Goal: Information Seeking & Learning: Learn about a topic

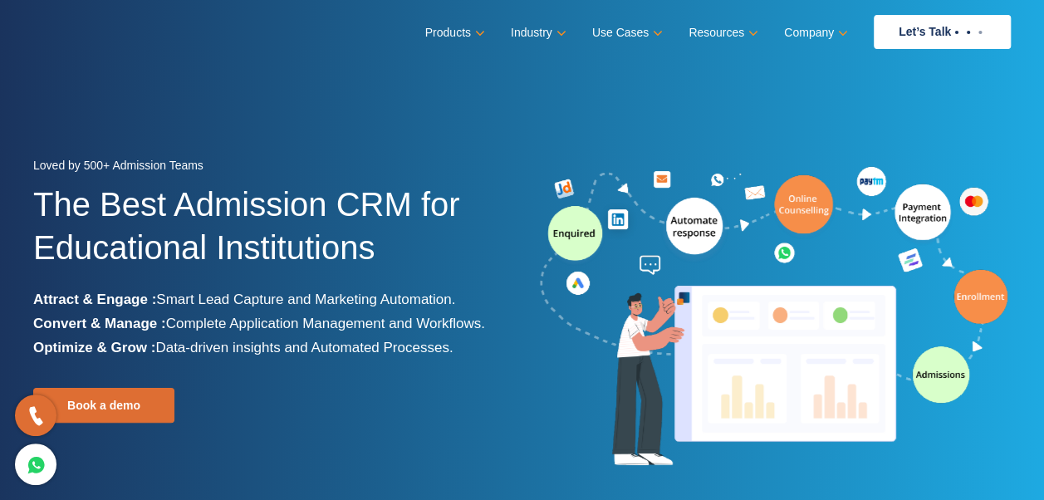
drag, startPoint x: 386, startPoint y: 417, endPoint x: 391, endPoint y: 424, distance: 9.0
click at [391, 424] on div "Loved by 500+ Admission Teams The Best Admission CRM for Educational Institutio…" at bounding box center [271, 318] width 477 height 328
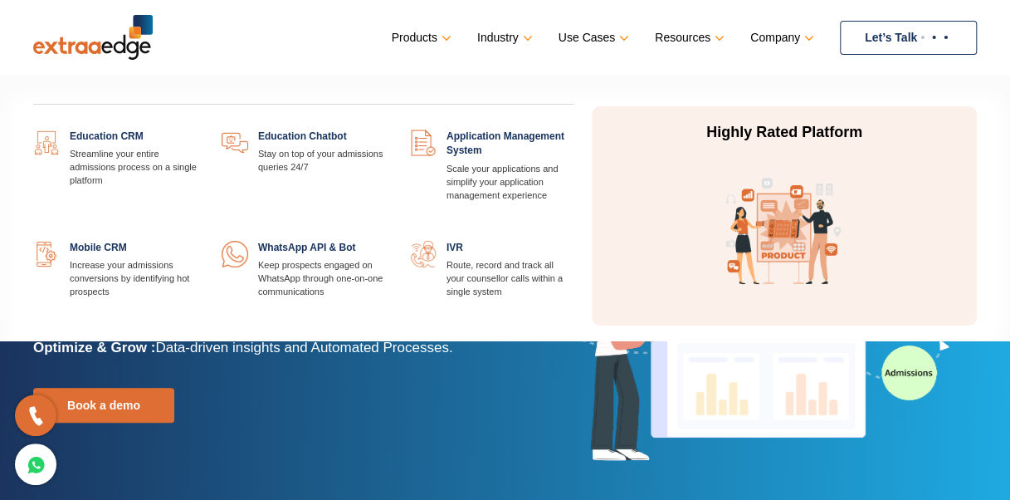
drag, startPoint x: 0, startPoint y: 0, endPoint x: 423, endPoint y: 34, distance: 424.8
click at [423, 34] on link "Products" at bounding box center [420, 38] width 56 height 24
click at [574, 241] on link at bounding box center [574, 241] width 0 height 0
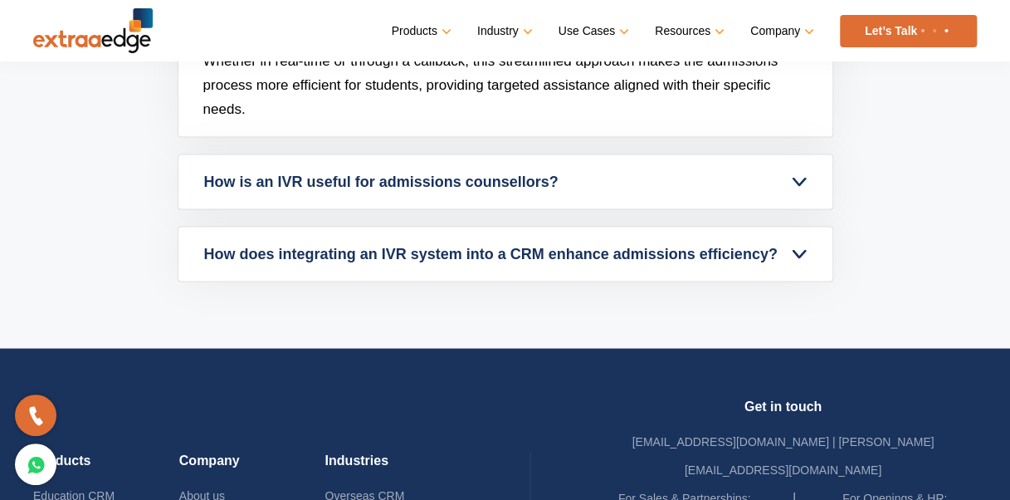
scroll to position [4415, 0]
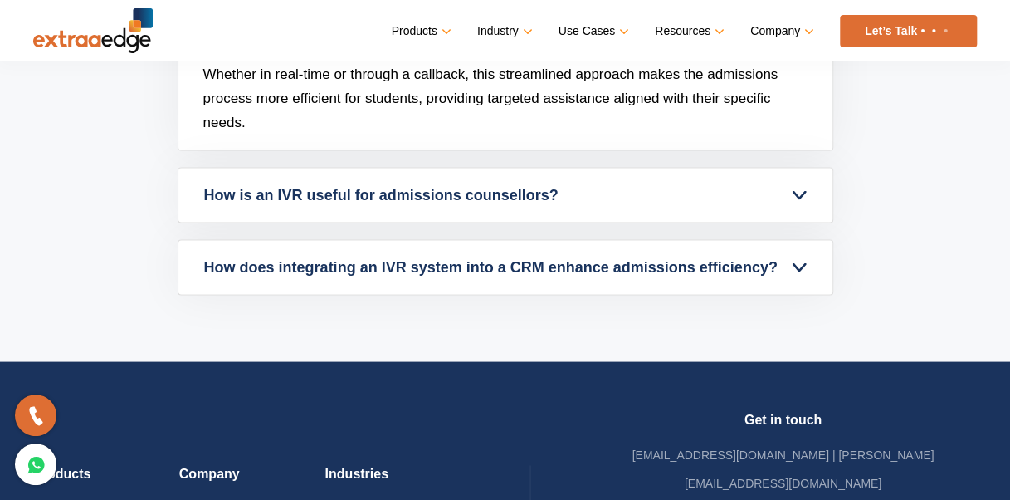
click at [511, 170] on link "How is an IVR useful for admissions counsellors?" at bounding box center [505, 195] width 654 height 54
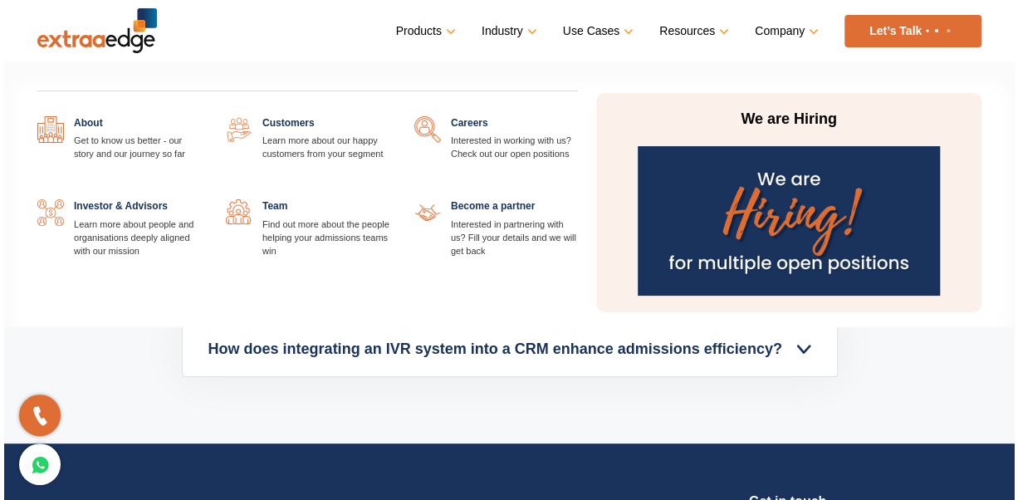
scroll to position [4428, 0]
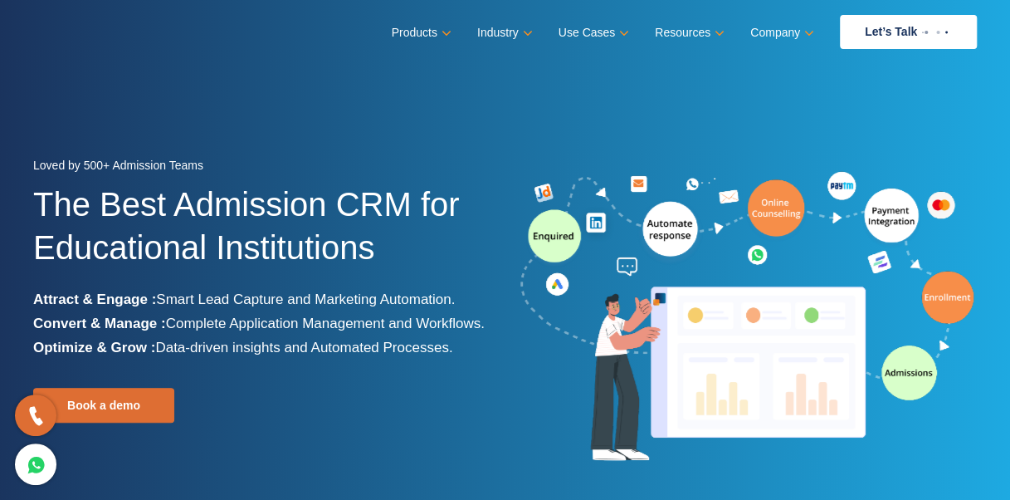
click at [340, 447] on div "Loved by 500+ Admission Teams The Best Admission CRM for Educational Institutio…" at bounding box center [263, 318] width 460 height 328
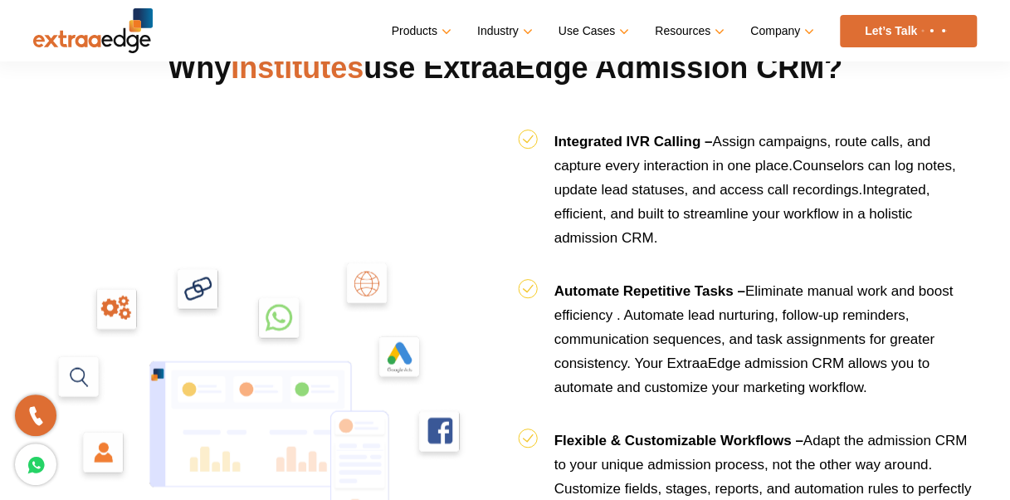
click at [340, 447] on div at bounding box center [263, 402] width 485 height 460
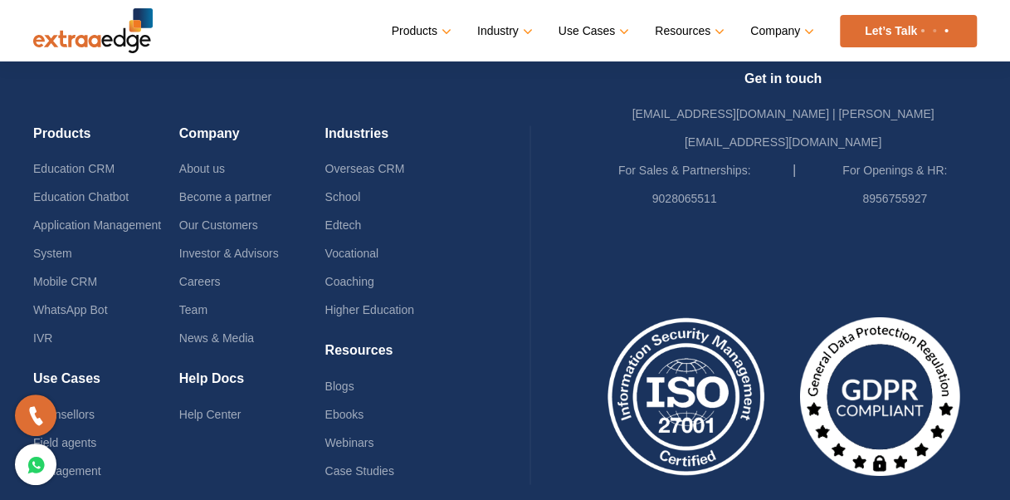
click at [340, 447] on div "Products Education CRM Education Chatbot Application Management System Mobile C…" at bounding box center [505, 296] width 944 height 551
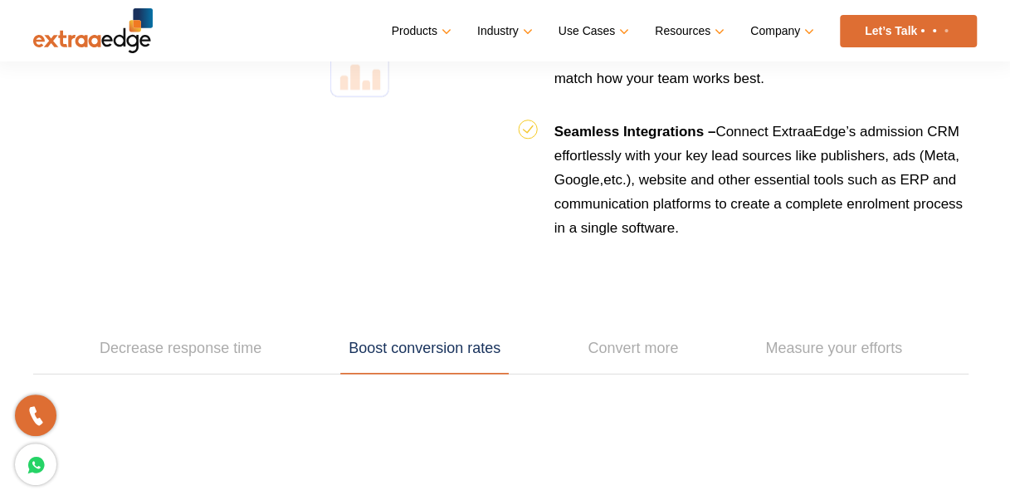
scroll to position [2227, 0]
